Goal: Information Seeking & Learning: Learn about a topic

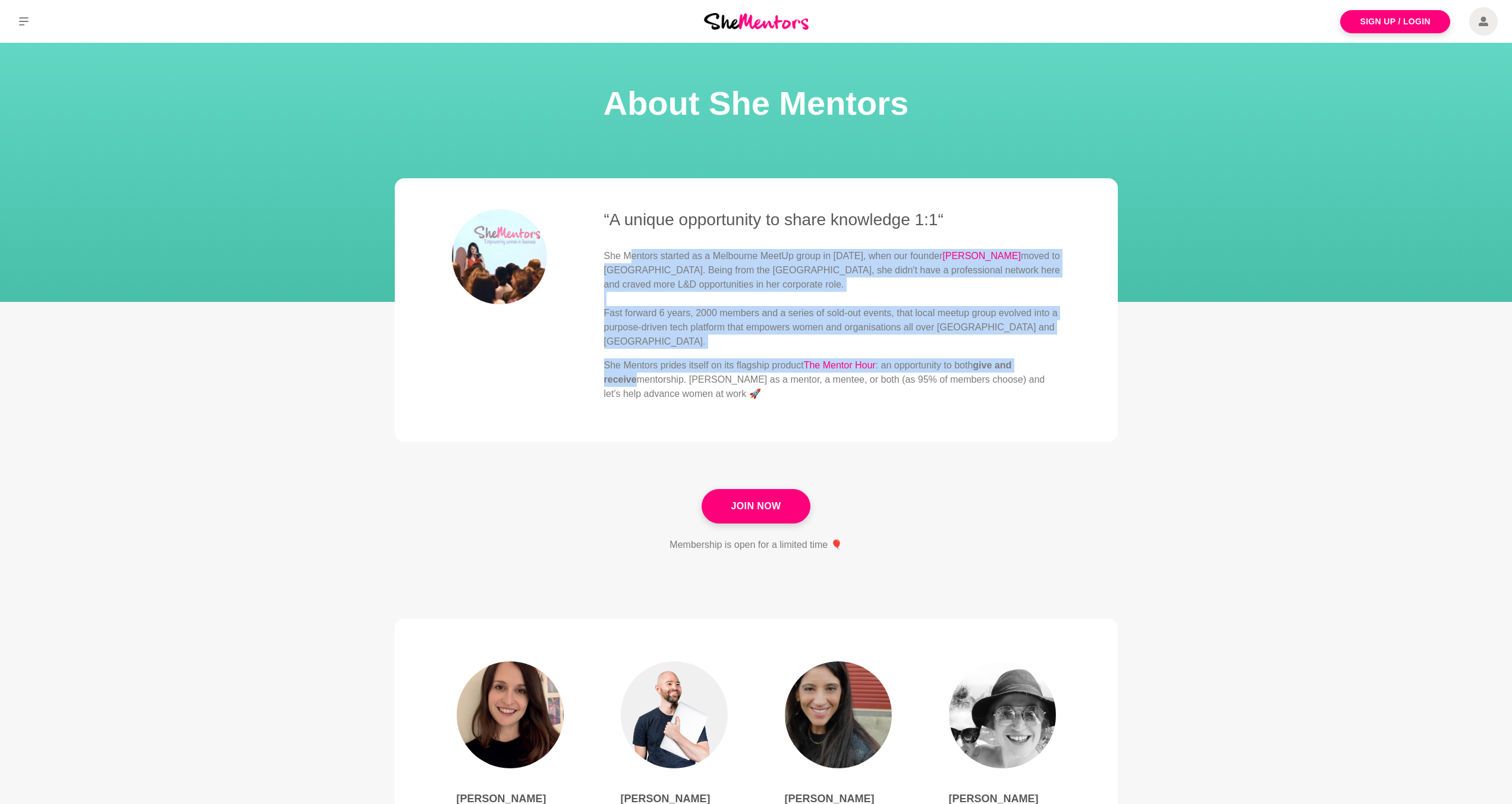
drag, startPoint x: 629, startPoint y: 252, endPoint x: 1071, endPoint y: 350, distance: 452.7
click at [1071, 350] on blockquote "“A unique opportunity to share knowledge 1:1“ She Mentors started as a Melbourn…" at bounding box center [756, 310] width 723 height 263
click at [778, 340] on div "She Mentors started as a Melbourne MeetUp group in [DATE], when our founder [PE…" at bounding box center [832, 325] width 456 height 152
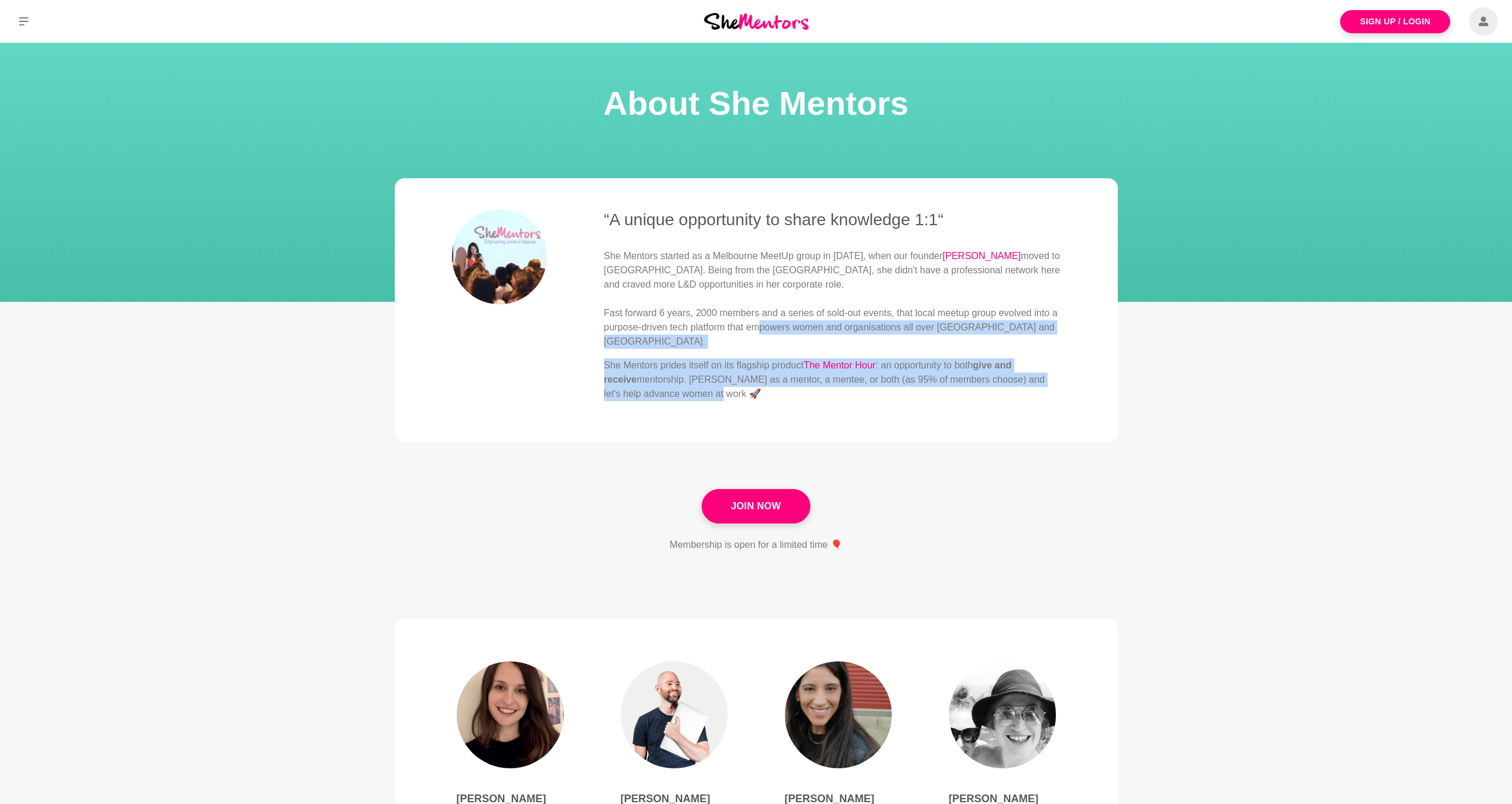
drag, startPoint x: 759, startPoint y: 326, endPoint x: 1060, endPoint y: 386, distance: 306.9
click at [1077, 376] on blockquote "“A unique opportunity to share knowledge 1:1“ She Mentors started as a Melbourn…" at bounding box center [756, 310] width 723 height 263
drag, startPoint x: 812, startPoint y: 391, endPoint x: 760, endPoint y: 388, distance: 52.1
click at [813, 390] on div "“A unique opportunity to share knowledge 1:1“ She Mentors started as a Melbourn…" at bounding box center [832, 310] width 456 height 201
click at [680, 358] on p "She Mentors prides itself on its flagship product The Mentor Hour : an opportun…" at bounding box center [832, 380] width 456 height 43
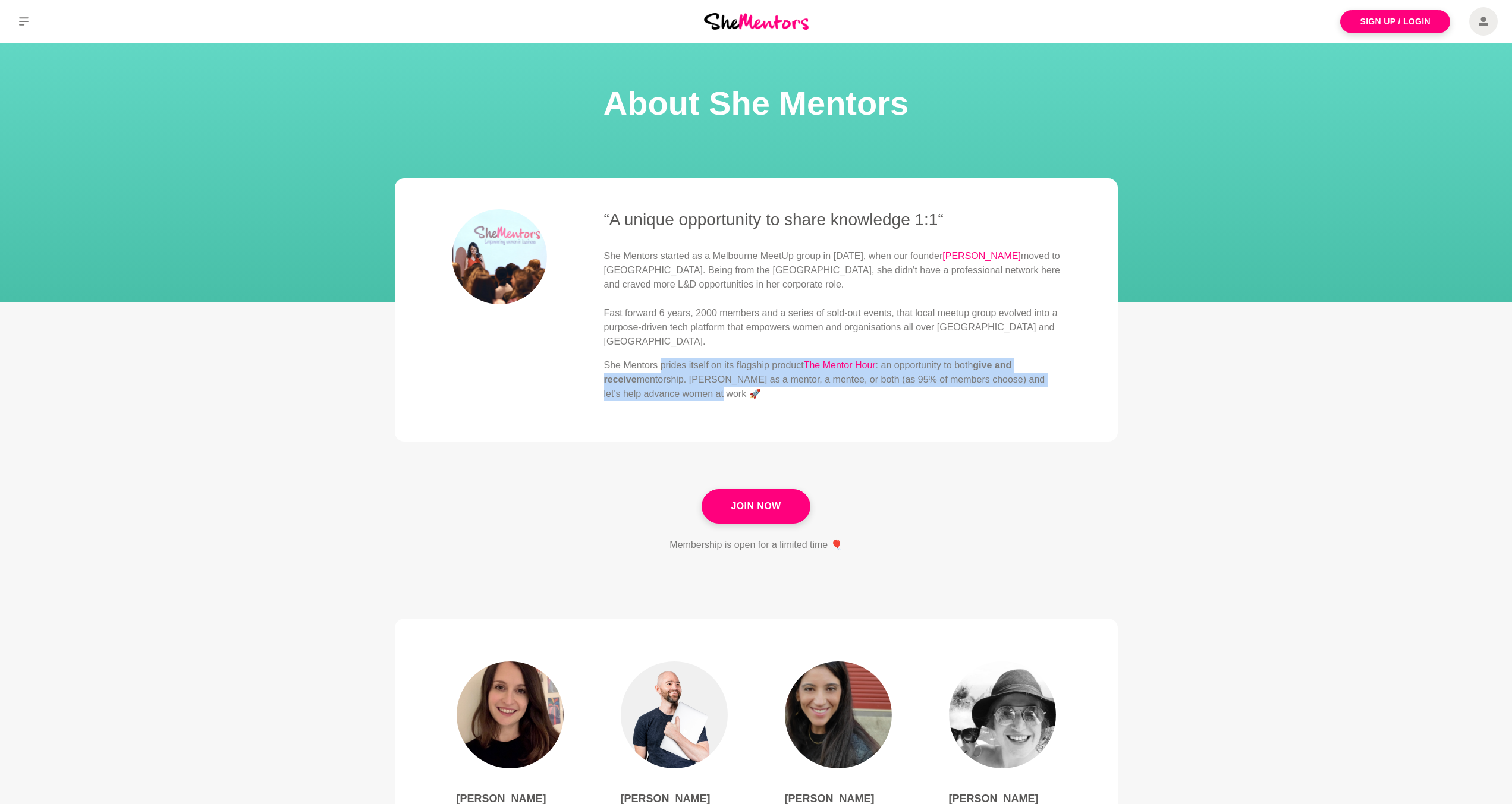
drag, startPoint x: 672, startPoint y: 352, endPoint x: 1058, endPoint y: 385, distance: 387.4
click at [1064, 380] on blockquote "“A unique opportunity to share knowledge 1:1“ She Mentors started as a Melbourn…" at bounding box center [756, 310] width 723 height 263
click at [876, 386] on p "She Mentors prides itself on its flagship product The Mentor Hour : an opportun…" at bounding box center [832, 380] width 456 height 43
click at [832, 381] on p "She Mentors prides itself on its flagship product The Mentor Hour : an opportun…" at bounding box center [832, 380] width 456 height 43
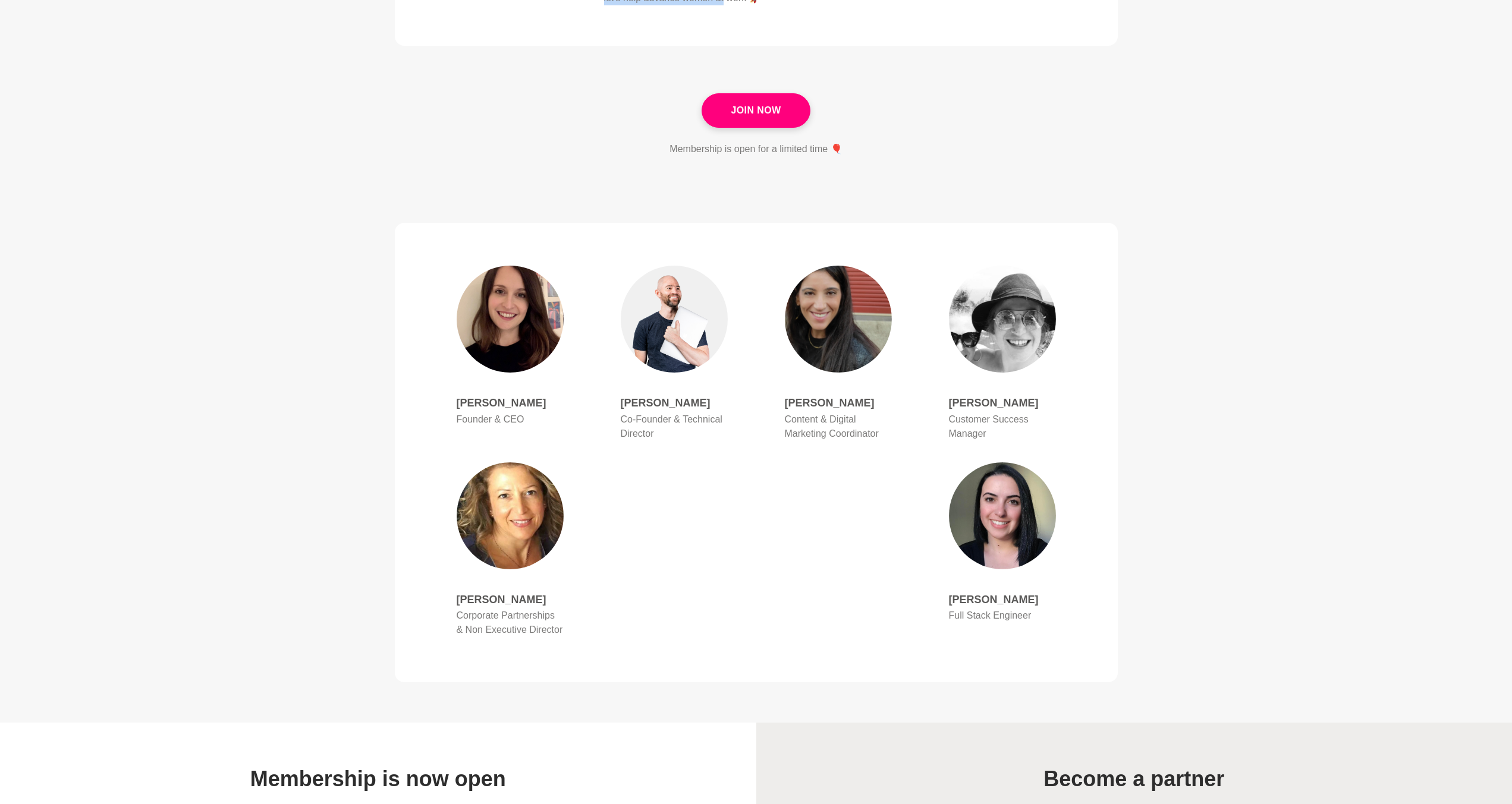
scroll to position [673, 0]
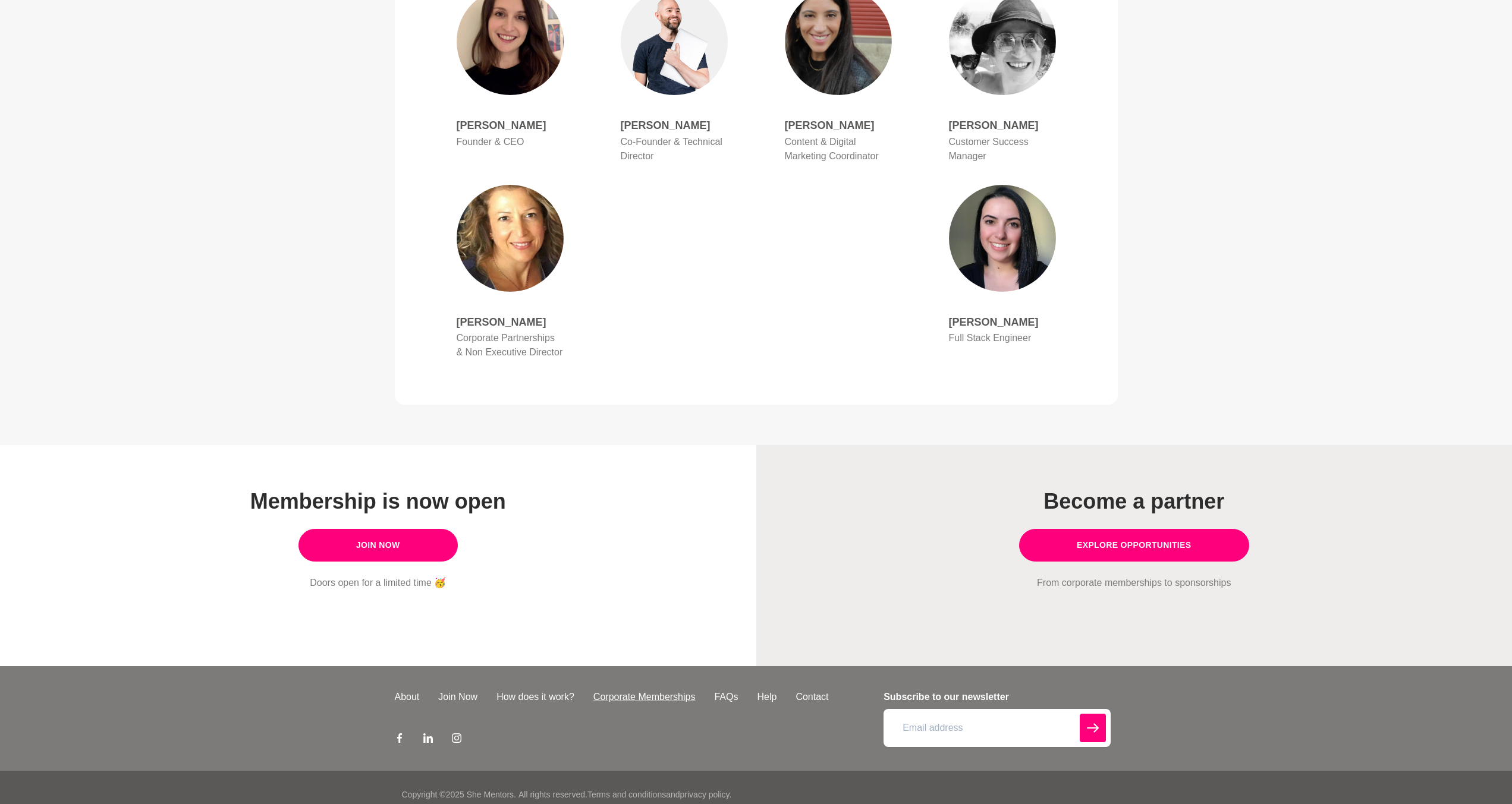
click at [647, 690] on link "Corporate Memberships" at bounding box center [645, 697] width 121 height 14
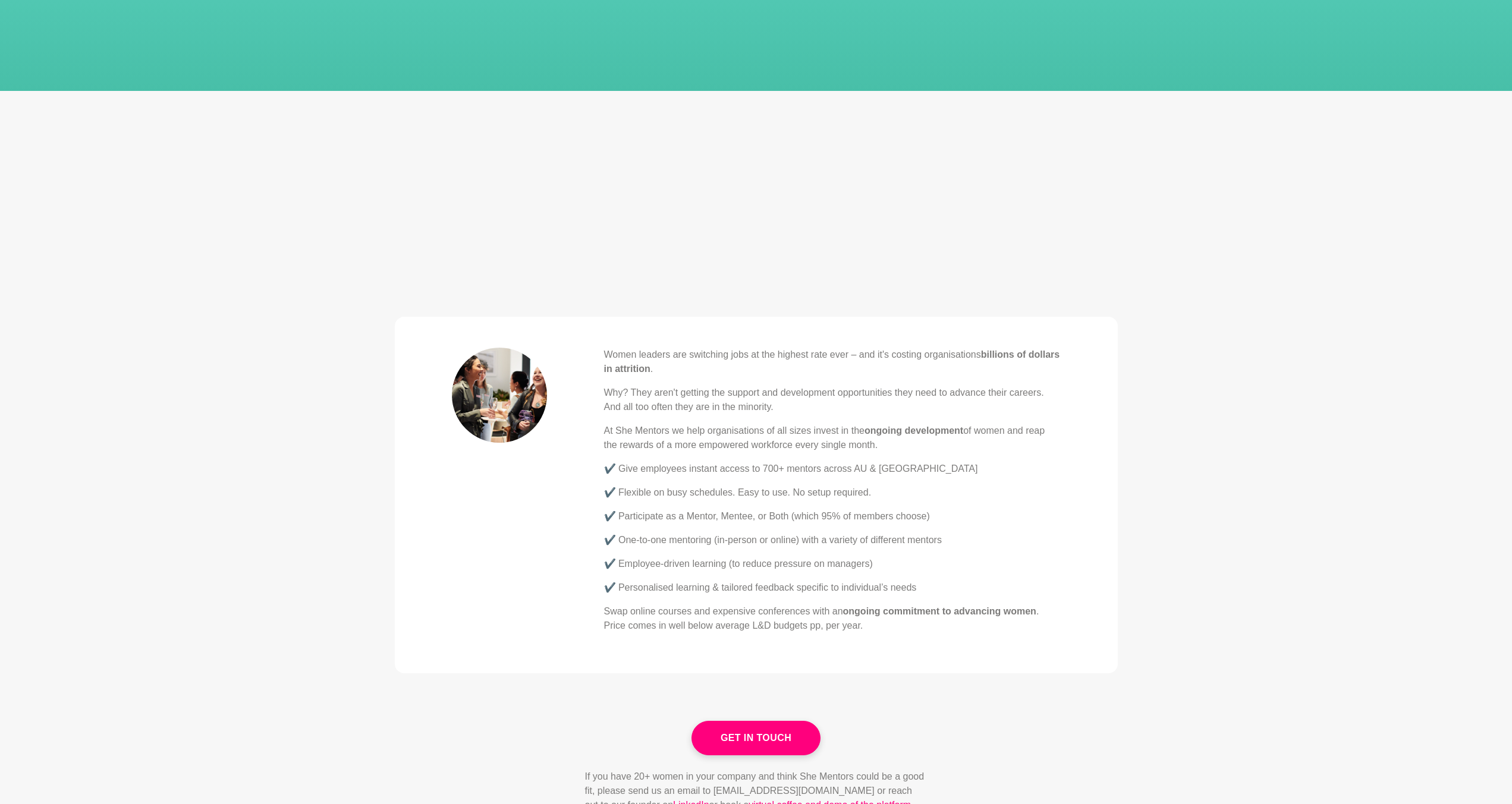
scroll to position [238, 0]
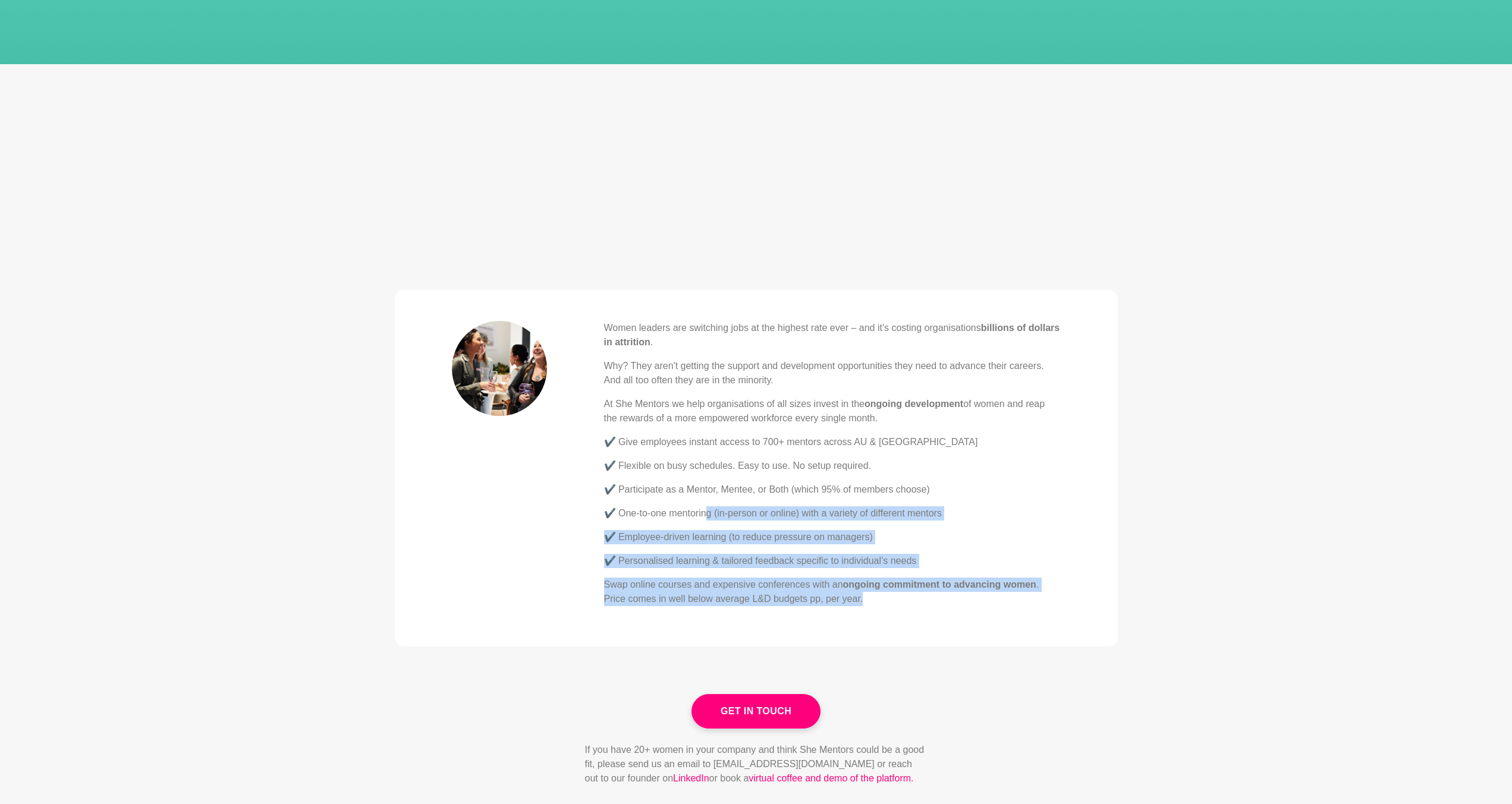
drag, startPoint x: 709, startPoint y: 507, endPoint x: 968, endPoint y: 607, distance: 277.6
click at [867, 599] on div "Women leaders are switching jobs at the highest rate ever – and it's costing or…" at bounding box center [832, 464] width 456 height 285
click at [1140, 580] on section "Women leaders are switching jobs at the highest rate ever – and it's costing or…" at bounding box center [756, 483] width 1512 height 423
click at [1068, 503] on blockquote "Women leaders are switching jobs at the highest rate ever – and it's costing or…" at bounding box center [756, 468] width 723 height 356
click at [729, 609] on div "Women leaders are switching jobs at the highest rate ever – and it's costing or…" at bounding box center [832, 468] width 456 height 295
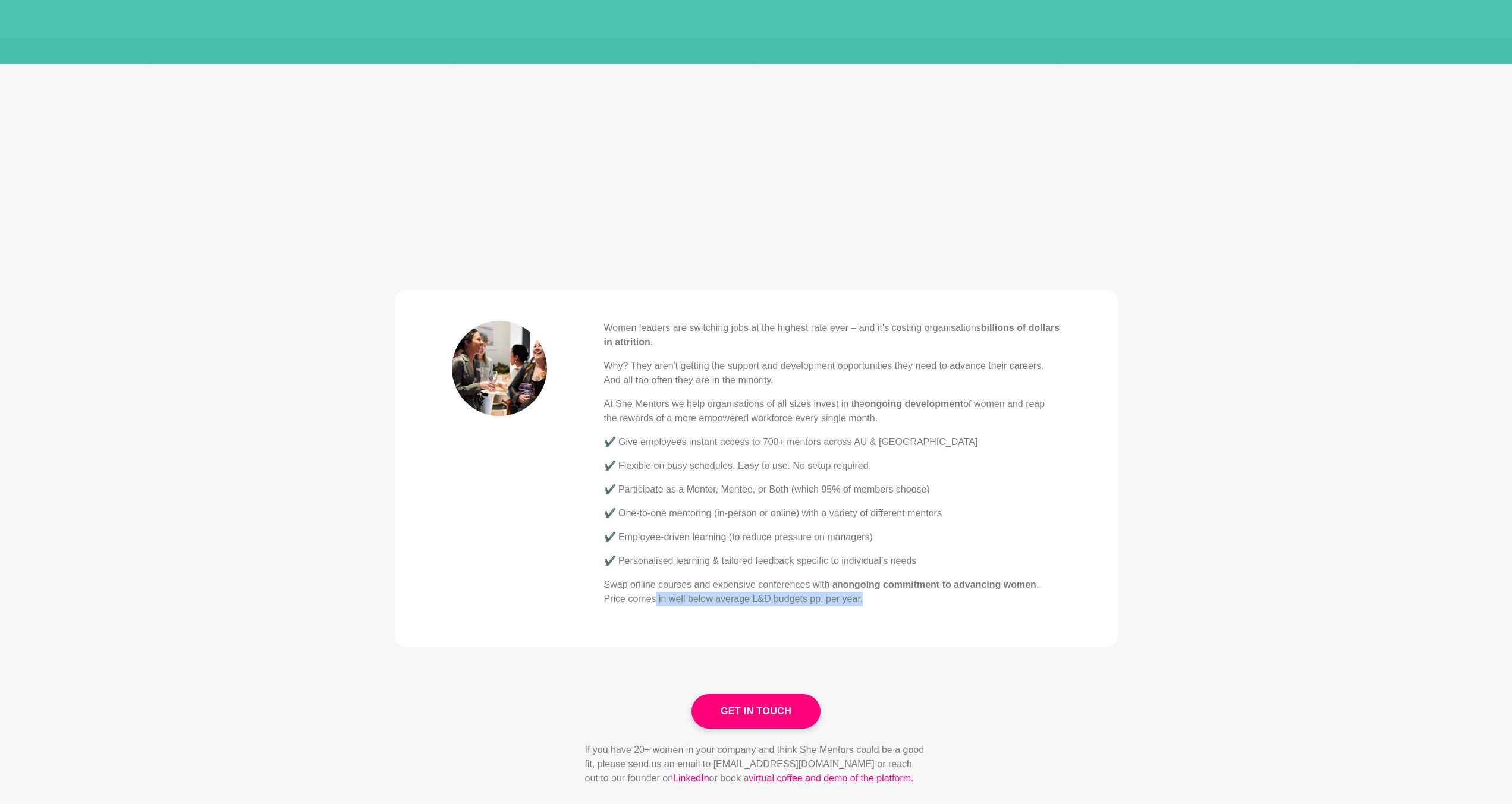
drag, startPoint x: 657, startPoint y: 601, endPoint x: 865, endPoint y: 600, distance: 208.0
click at [865, 600] on p "Swap online courses and expensive conferences with an ongoing commitment to adv…" at bounding box center [832, 591] width 456 height 29
click at [914, 605] on div "Women leaders are switching jobs at the highest rate ever – and it's costing or…" at bounding box center [832, 468] width 456 height 295
click at [965, 510] on p "✔️ One-to-one mentoring (in-person or online) with a variety of different mento…" at bounding box center [832, 513] width 456 height 14
